Goal: Transaction & Acquisition: Book appointment/travel/reservation

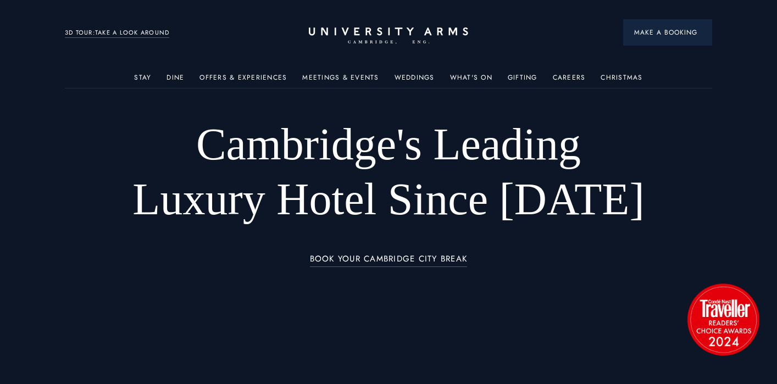
click at [673, 36] on span "Make a Booking" at bounding box center [667, 32] width 67 height 10
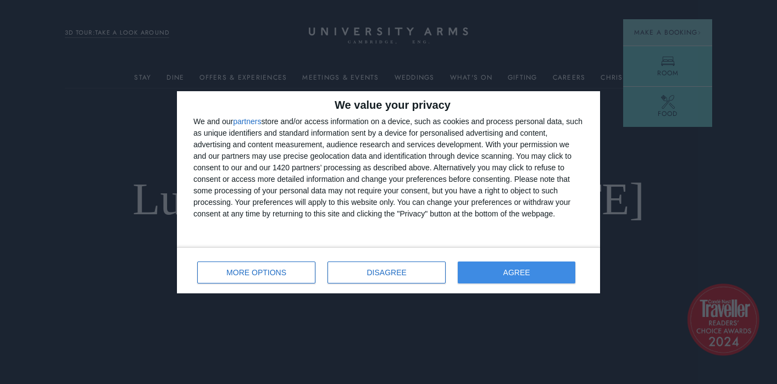
click at [504, 276] on button "AGREE" at bounding box center [517, 272] width 118 height 22
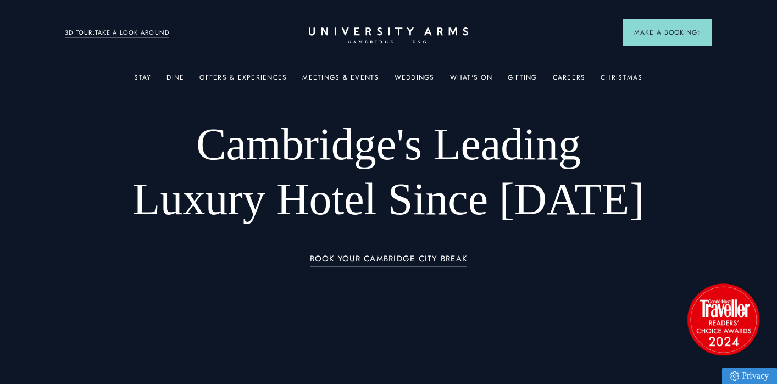
click at [648, 70] on link "Room" at bounding box center [667, 67] width 89 height 43
click at [671, 65] on icon at bounding box center [668, 63] width 16 height 12
